Goal: Task Accomplishment & Management: Use online tool/utility

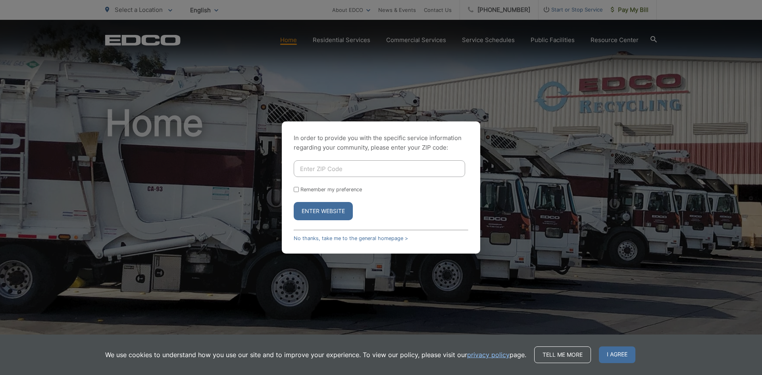
click at [350, 172] on input "Enter ZIP Code" at bounding box center [380, 168] width 172 height 17
type input "92069"
click at [314, 216] on button "Enter Website" at bounding box center [323, 211] width 59 height 18
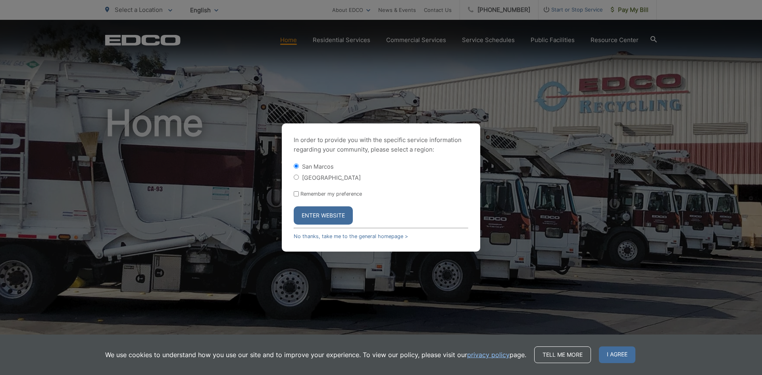
click at [314, 216] on button "Enter Website" at bounding box center [323, 215] width 59 height 18
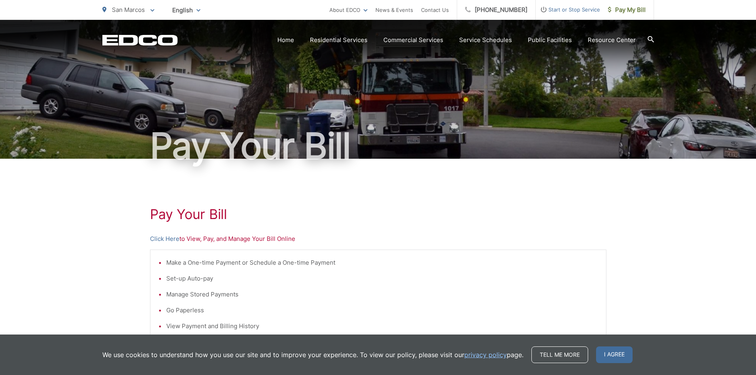
click at [602, 353] on span "I agree" at bounding box center [614, 355] width 37 height 17
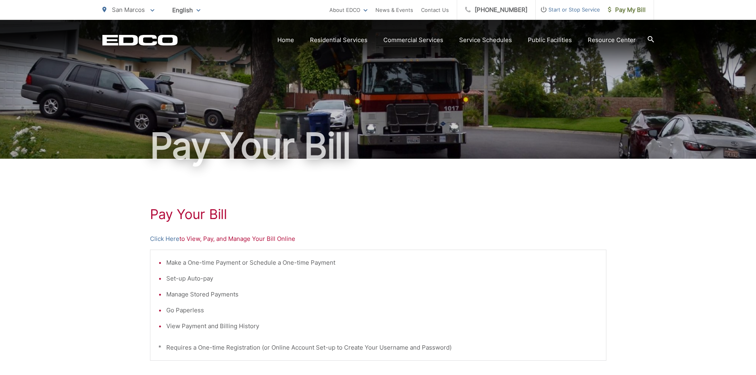
click at [168, 242] on link "Click Here" at bounding box center [164, 239] width 29 height 10
